Goal: Information Seeking & Learning: Understand process/instructions

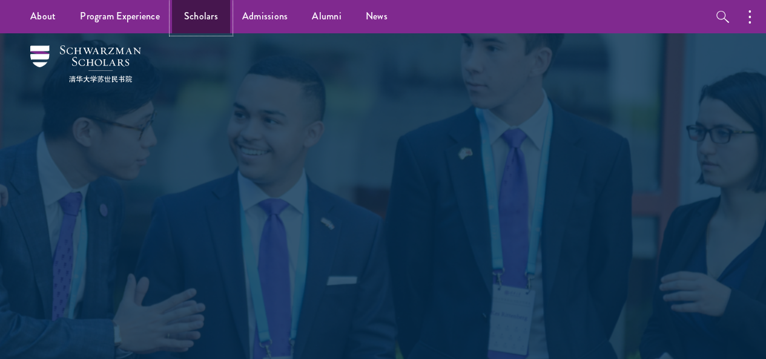
click at [215, 13] on link "Scholars" at bounding box center [201, 16] width 58 height 33
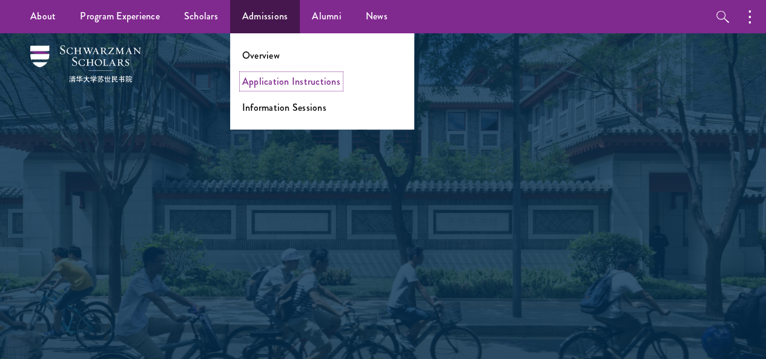
click at [263, 82] on link "Application Instructions" at bounding box center [291, 81] width 98 height 14
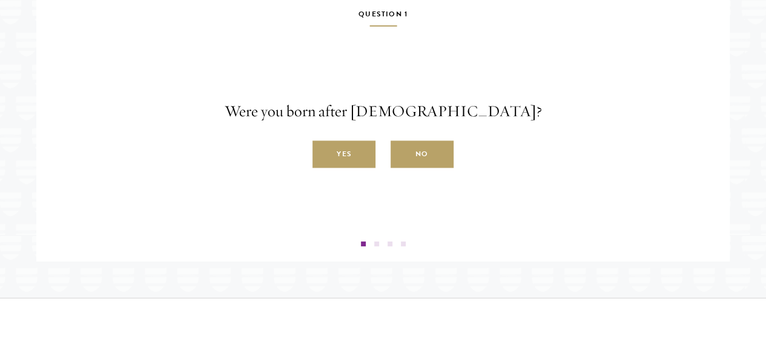
scroll to position [2073, 0]
